Goal: Find specific page/section: Find specific page/section

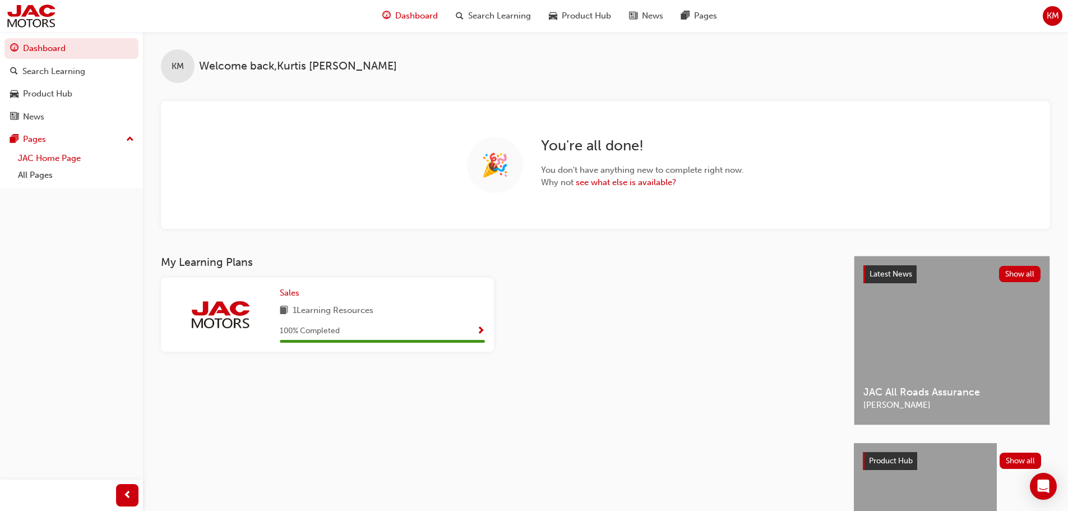
click at [81, 153] on link "JAC Home Page" at bounding box center [75, 158] width 125 height 17
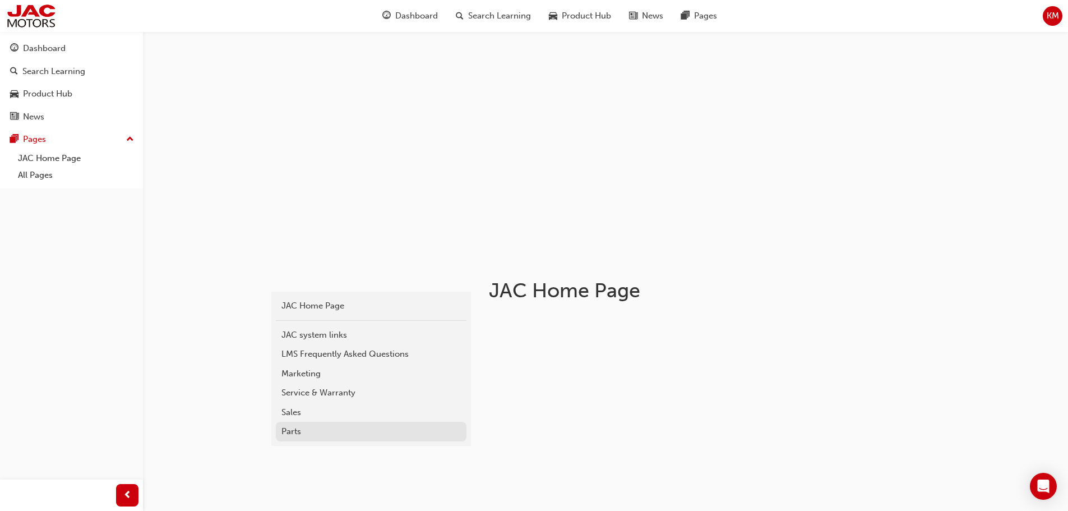
click at [300, 438] on link "Parts" at bounding box center [371, 432] width 191 height 20
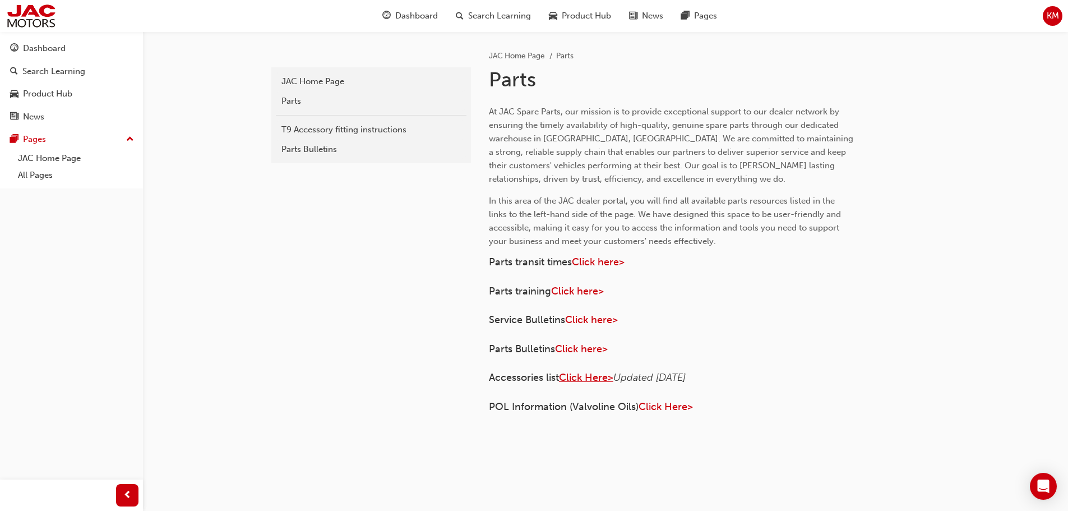
click at [603, 376] on span "Click Here>" at bounding box center [586, 377] width 54 height 12
